Goal: Navigation & Orientation: Find specific page/section

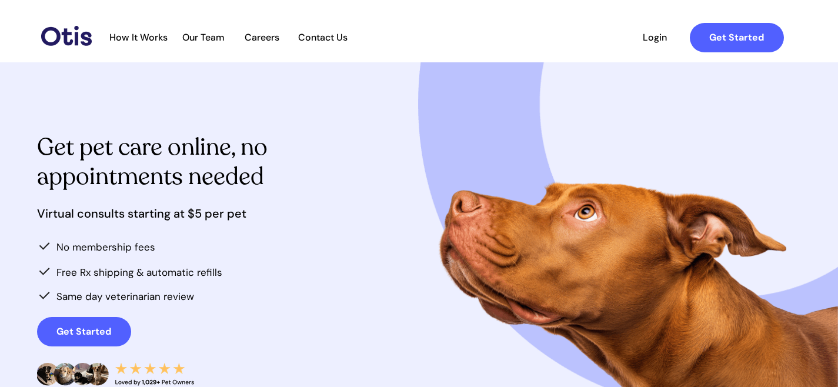
click at [205, 33] on span "Our Team" at bounding box center [204, 37] width 58 height 11
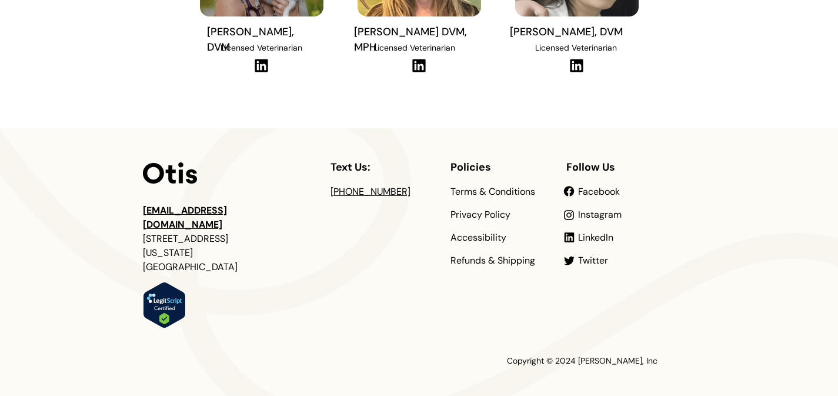
scroll to position [535, 0]
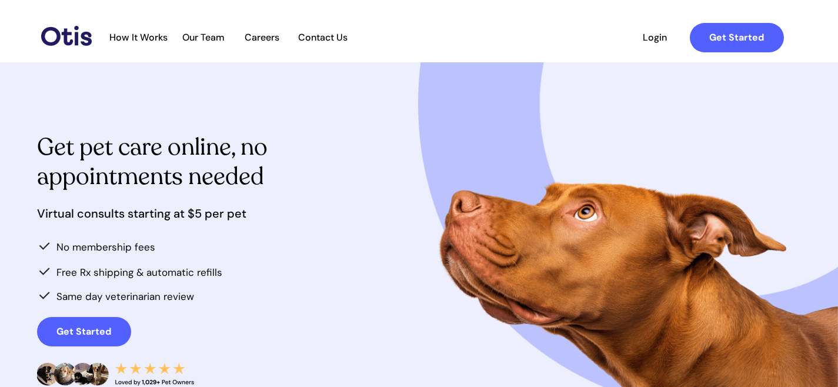
click at [268, 38] on span "Careers" at bounding box center [263, 37] width 58 height 11
click at [207, 37] on span "Our Team" at bounding box center [204, 37] width 58 height 11
